Goal: Task Accomplishment & Management: Complete application form

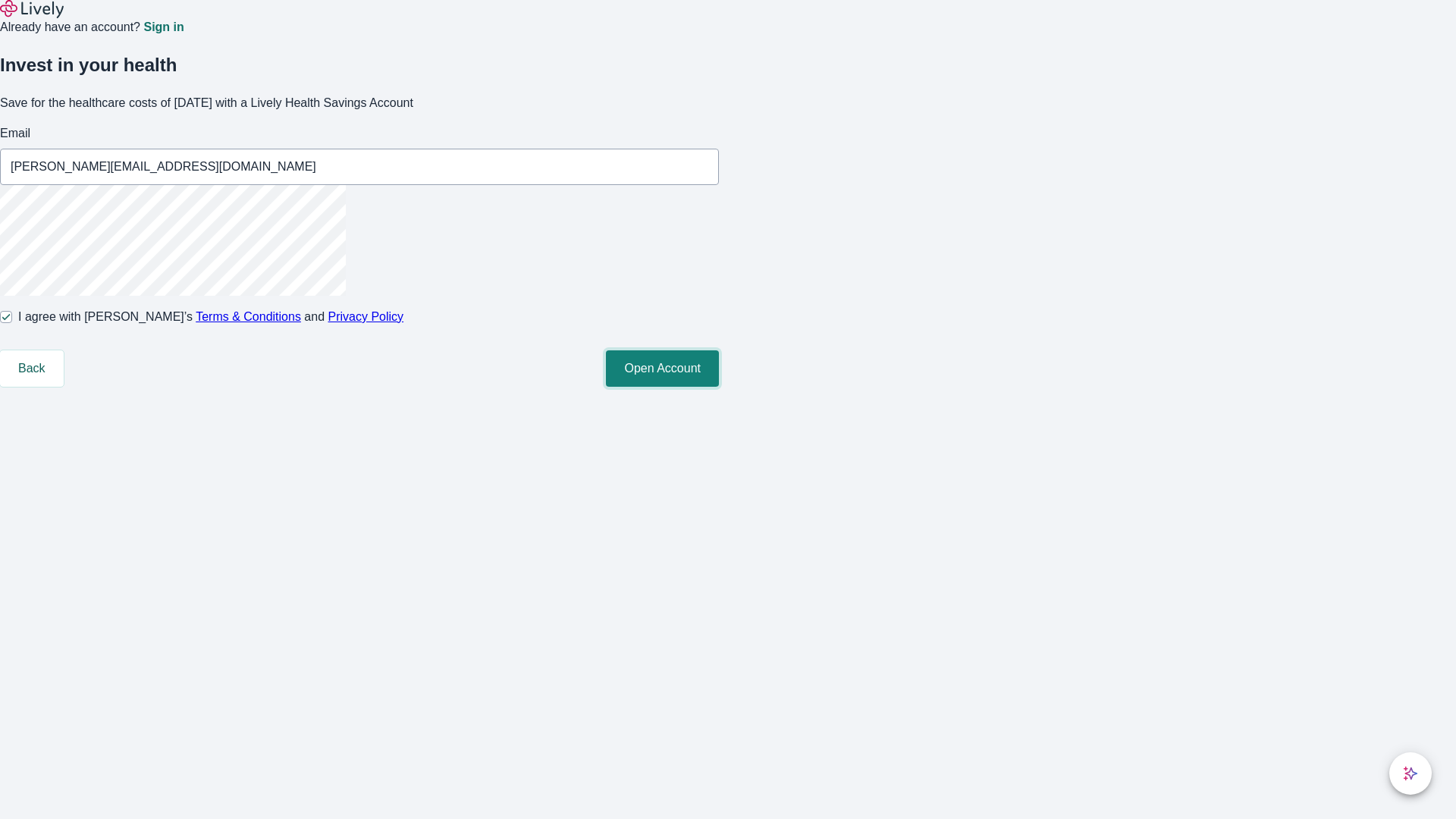
click at [719, 386] on button "Open Account" at bounding box center [662, 368] width 113 height 36
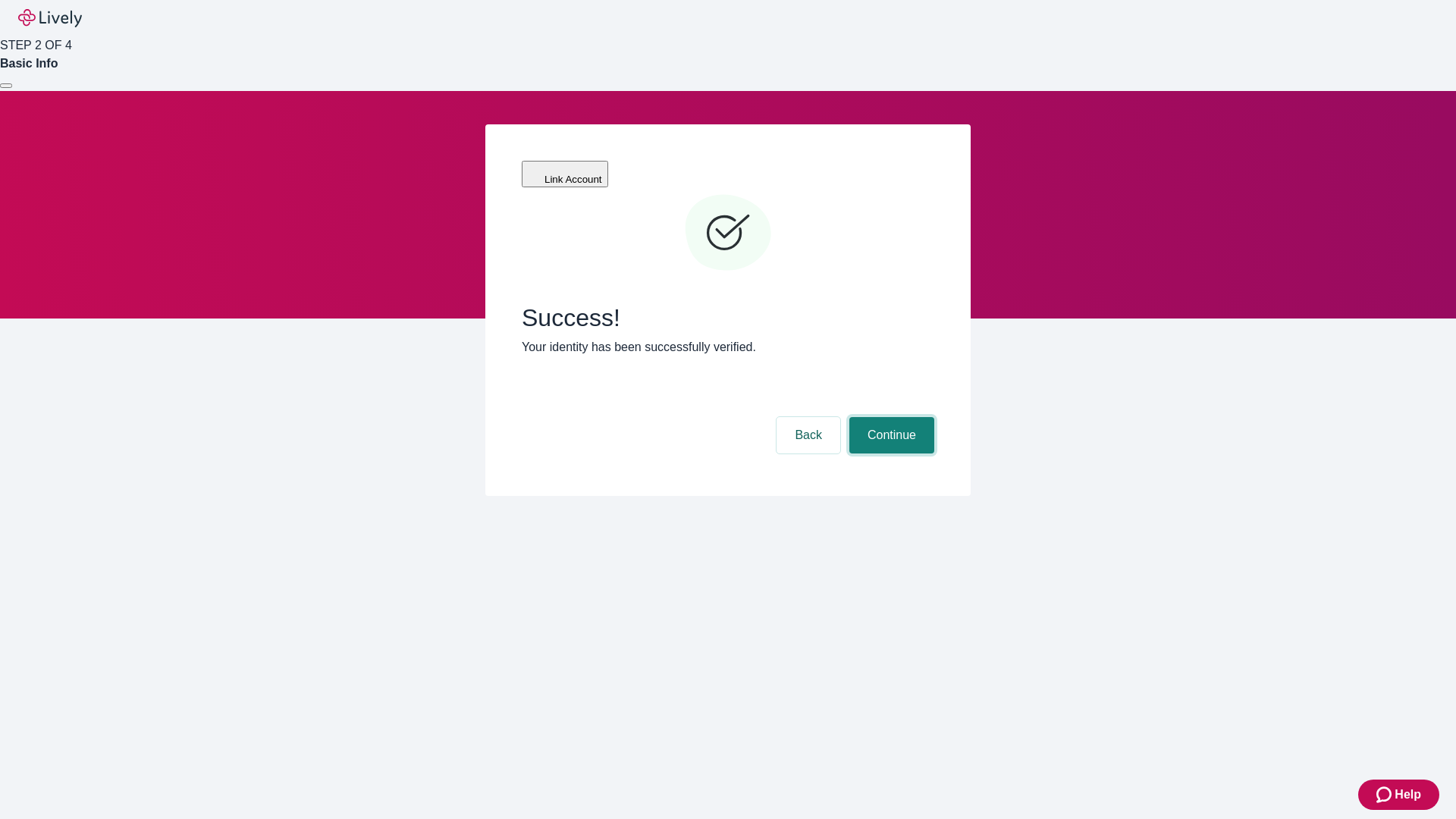
click at [889, 417] on button "Continue" at bounding box center [891, 435] width 84 height 36
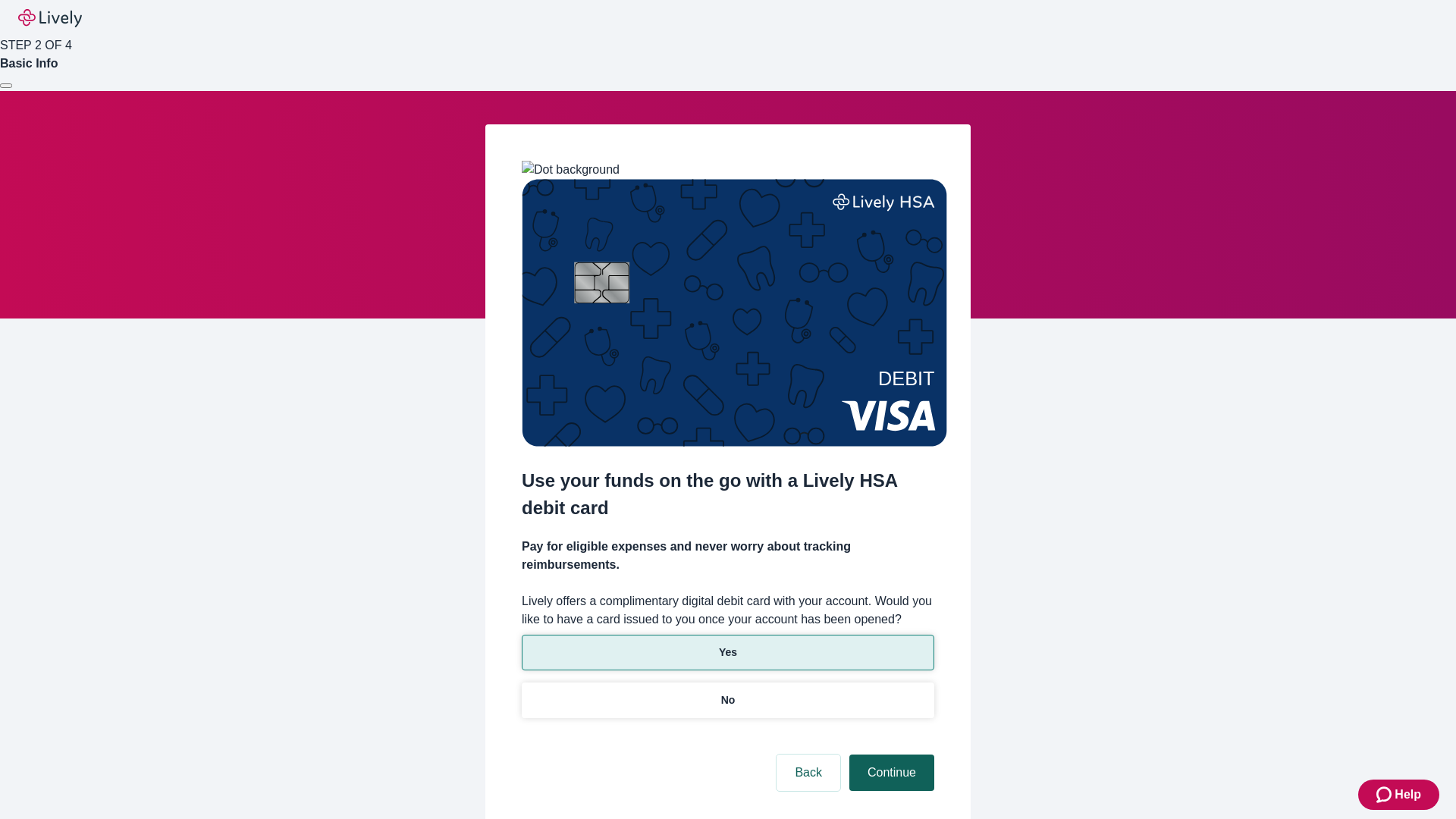
click at [727, 692] on p "No" at bounding box center [728, 699] width 14 height 16
click at [889, 754] on button "Continue" at bounding box center [891, 772] width 84 height 36
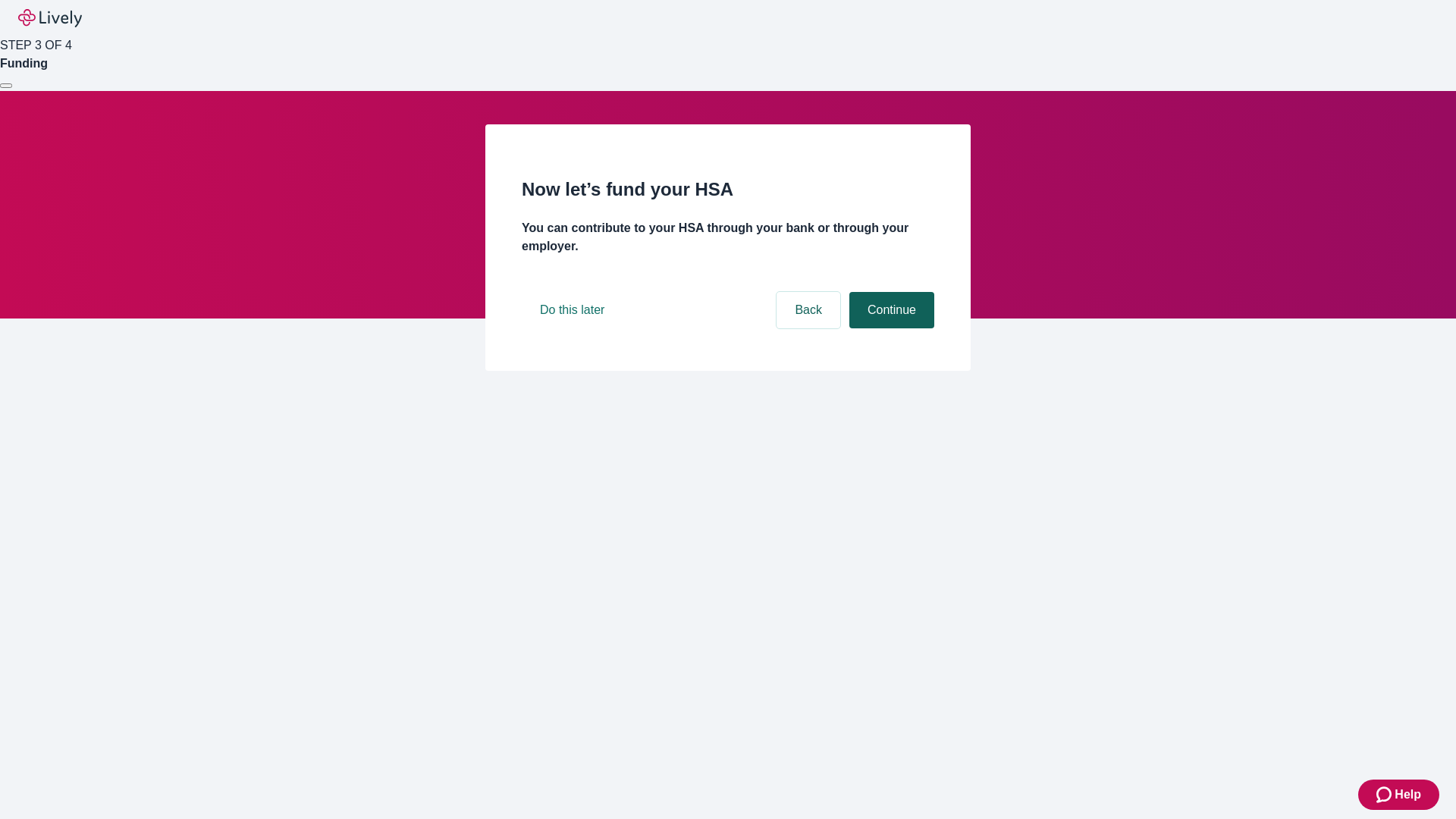
click at [889, 328] on button "Continue" at bounding box center [891, 310] width 84 height 36
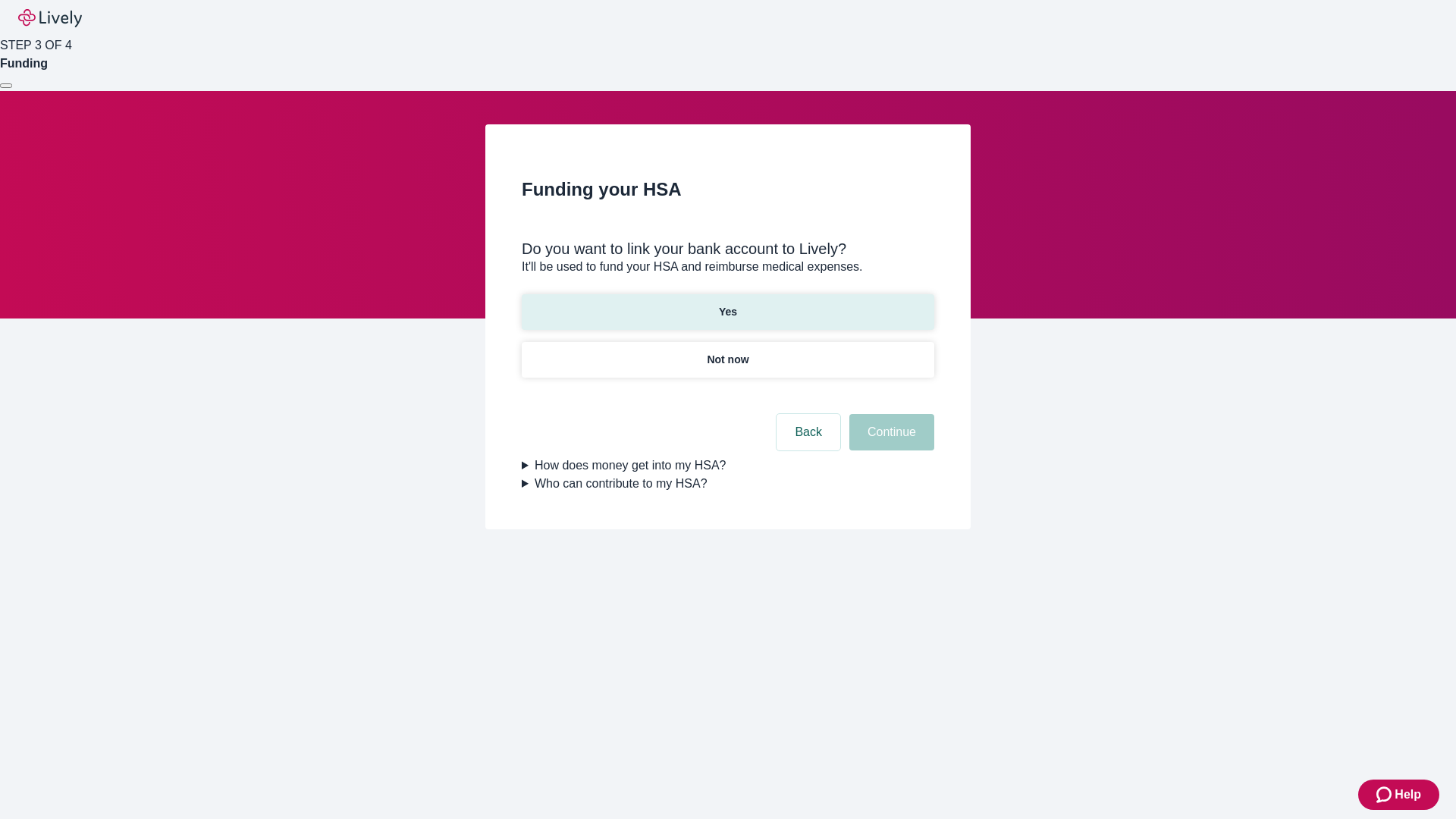
click at [727, 304] on p "Yes" at bounding box center [727, 311] width 18 height 16
click at [889, 414] on button "Continue" at bounding box center [891, 432] width 84 height 36
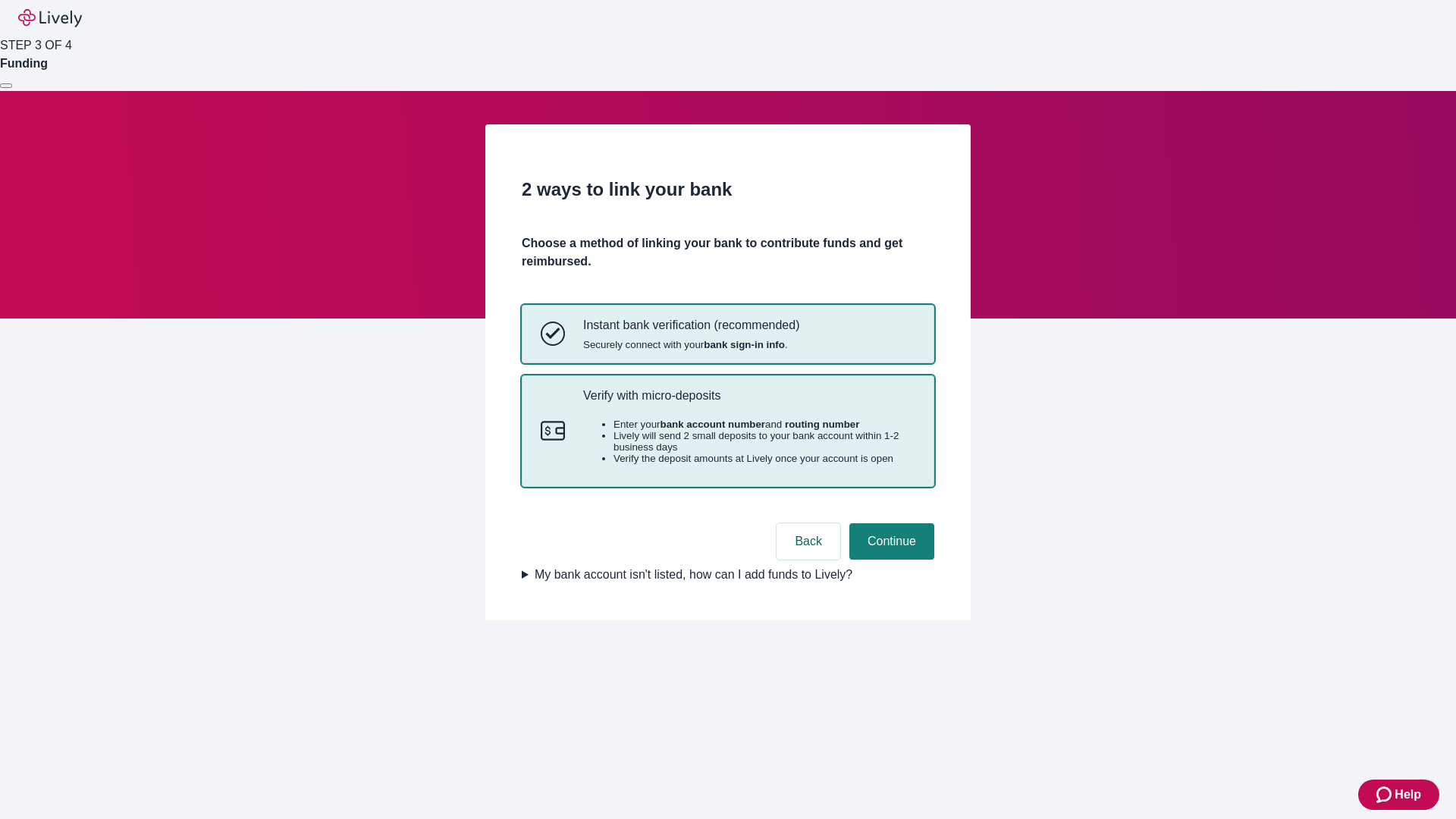
click at [749, 402] on p "Verify with micro-deposits" at bounding box center [749, 395] width 332 height 14
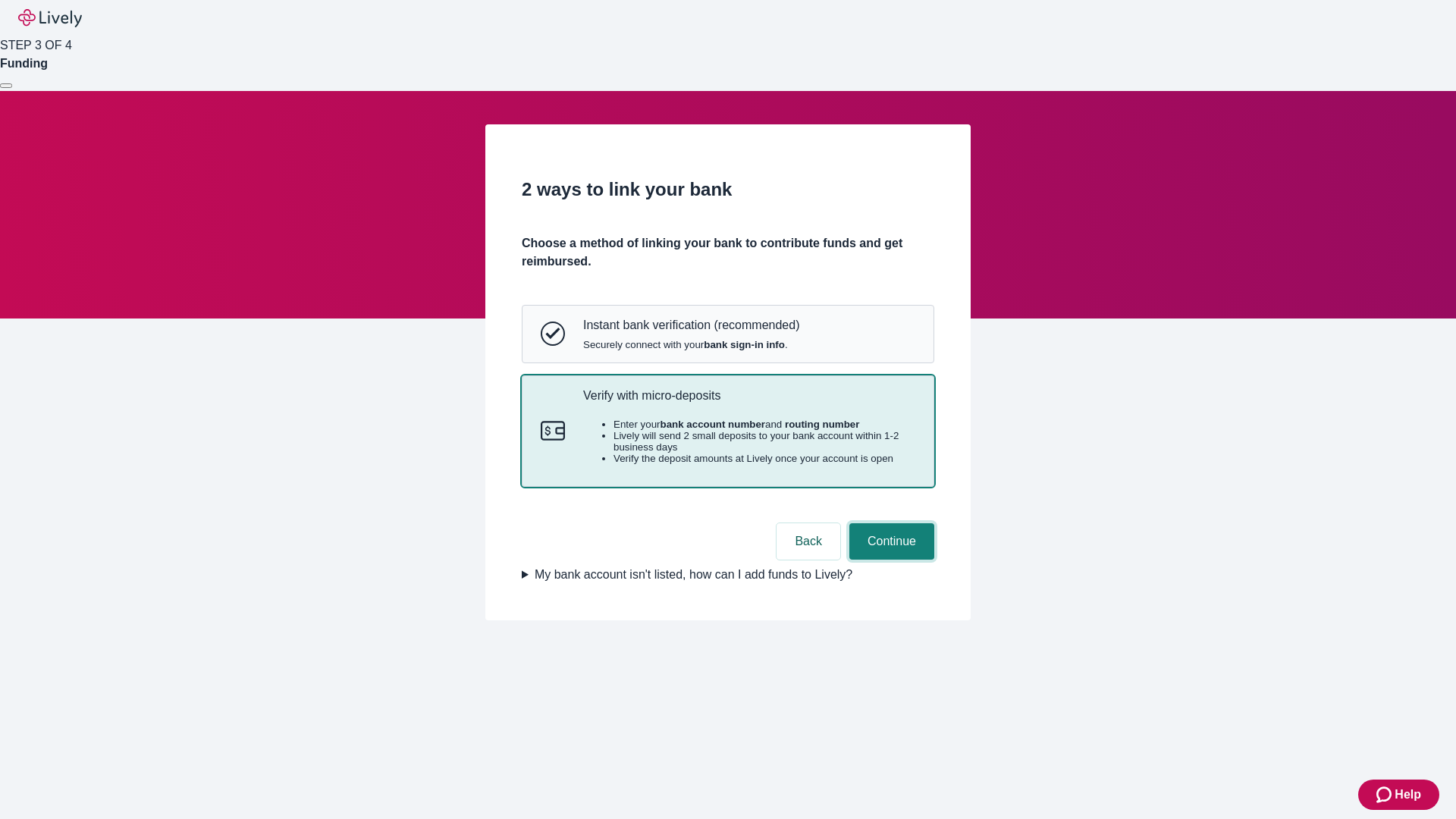
click at [889, 560] on button "Continue" at bounding box center [891, 541] width 84 height 36
